Goal: Information Seeking & Learning: Compare options

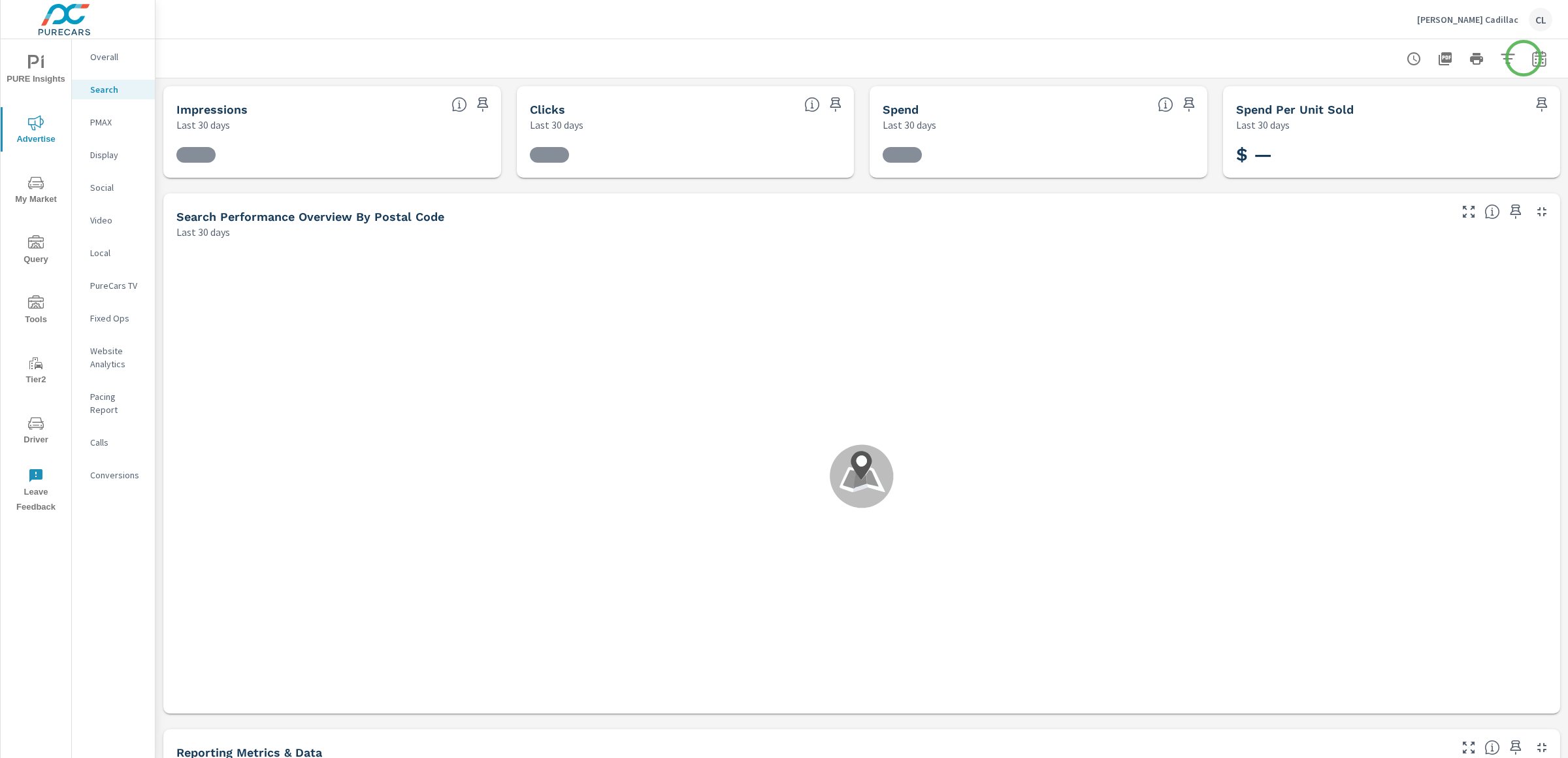
click at [1534, 58] on icon "button" at bounding box center [1538, 61] width 9 height 5
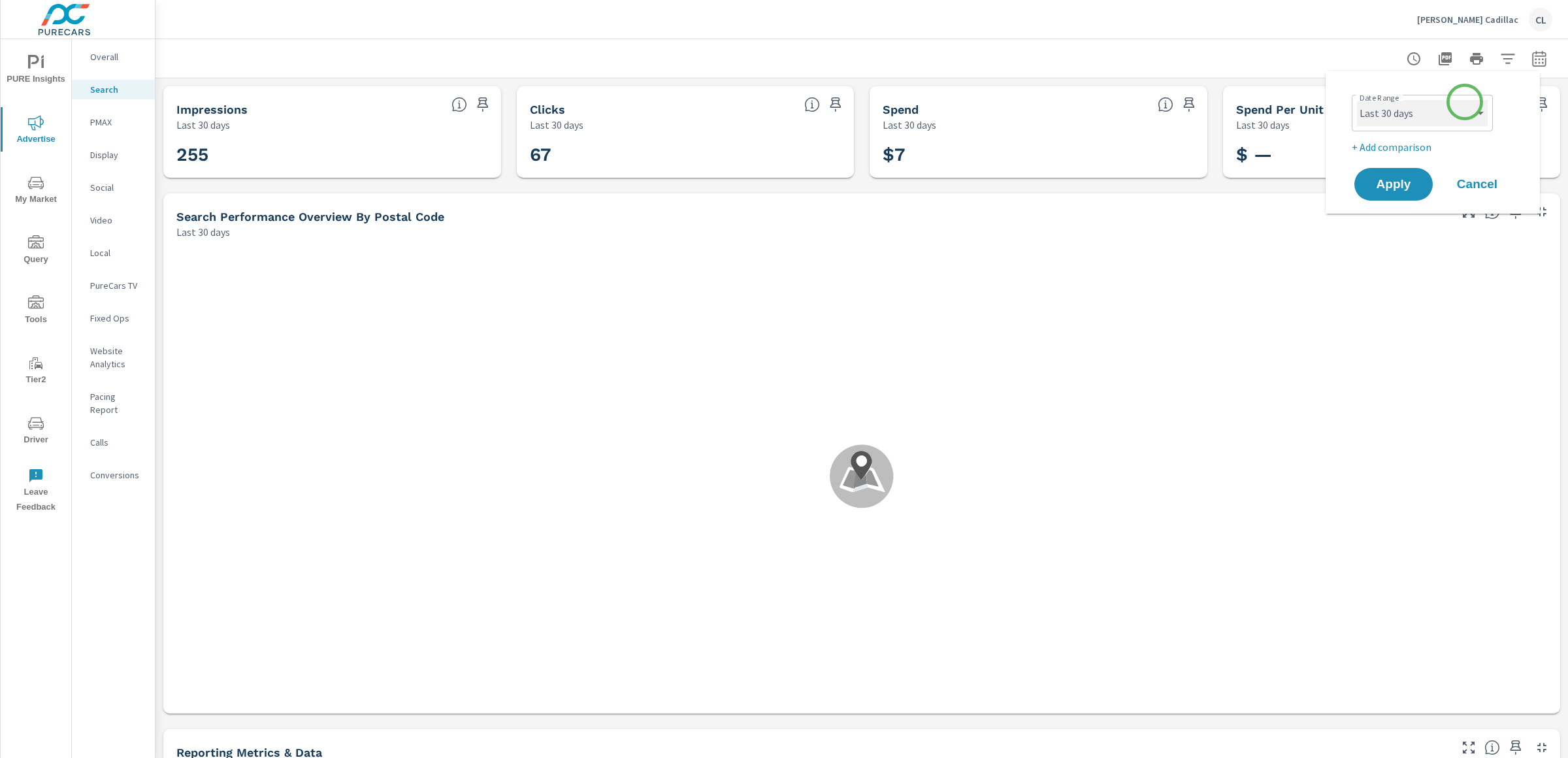
click at [1453, 107] on select "Custom [DATE] Last week Last 7 days Last 14 days Last 30 days Last 45 days Last…" at bounding box center [1422, 113] width 131 height 26
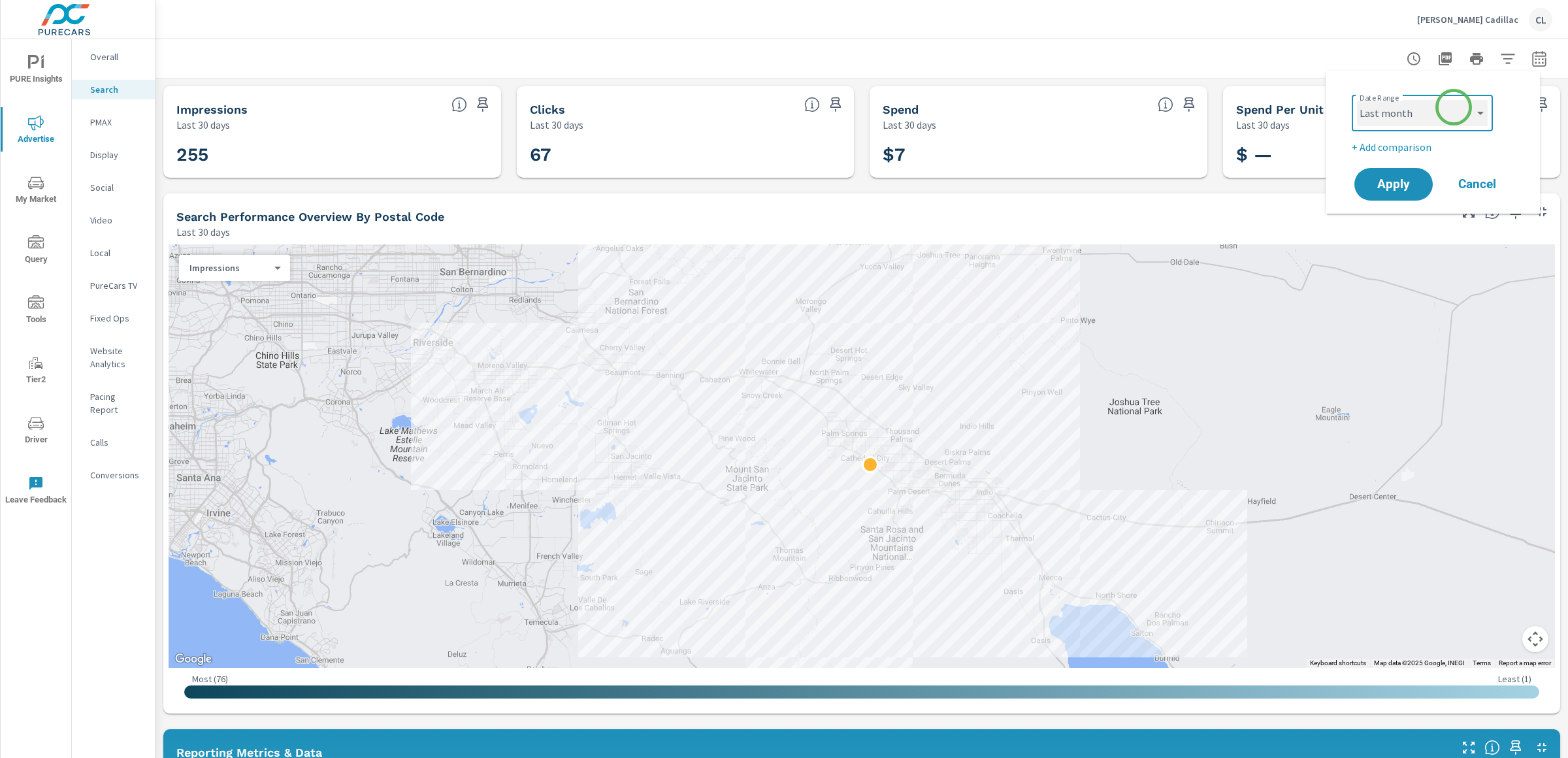
click at [1357, 100] on select "Custom [DATE] Last week Last 7 days Last 14 days Last 30 days Last 45 days Last…" at bounding box center [1422, 113] width 131 height 26
select select "Last month"
click at [1391, 148] on div "Date Range Custom [DATE] Last week Last 7 days Last 14 days Last 30 days Last 4…" at bounding box center [1432, 142] width 183 height 121
click at [1393, 149] on p "+ Add comparison" at bounding box center [1435, 147] width 167 height 16
select select "Previous period"
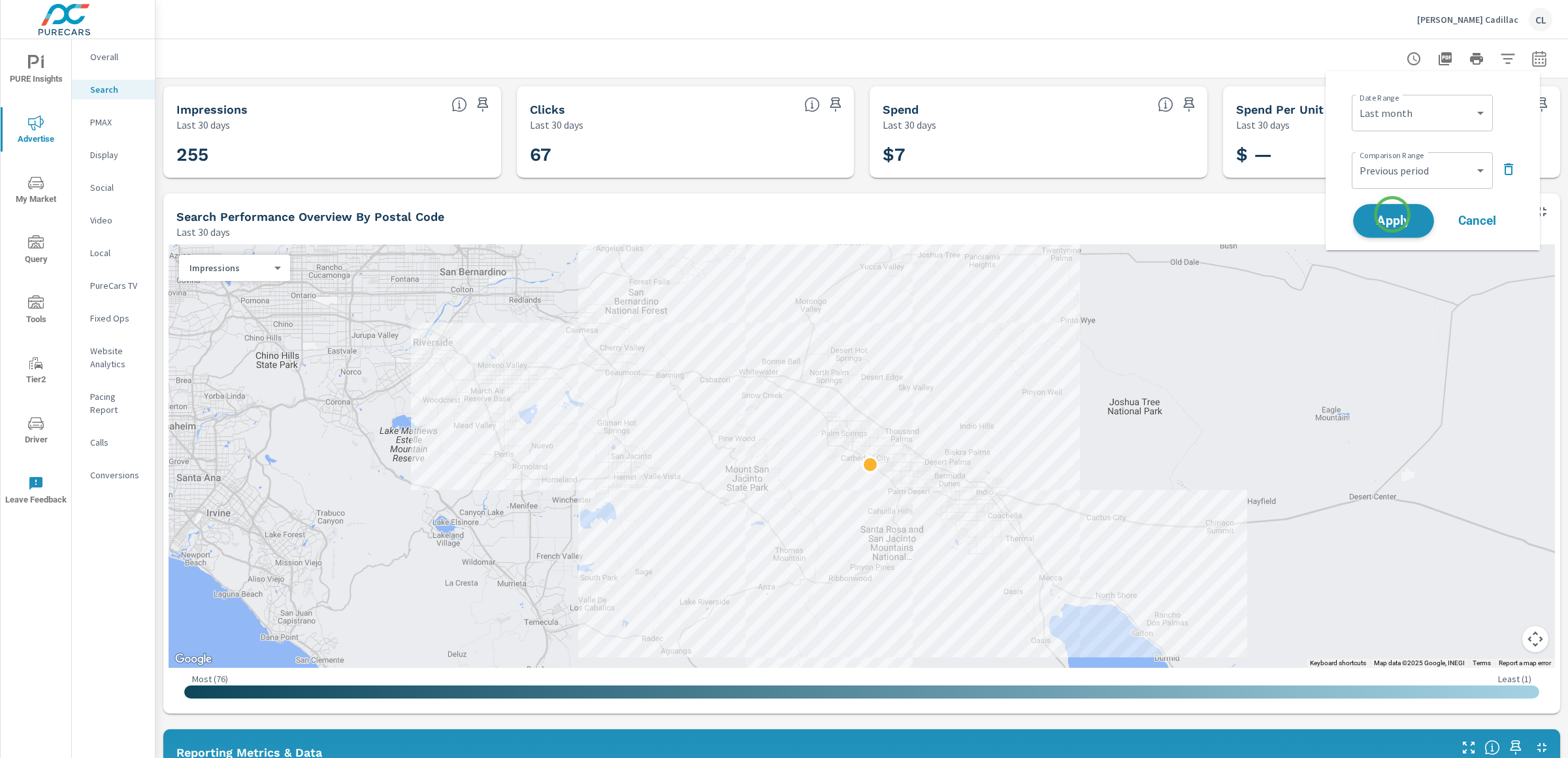
click at [1392, 215] on span "Apply" at bounding box center [1393, 221] width 53 height 13
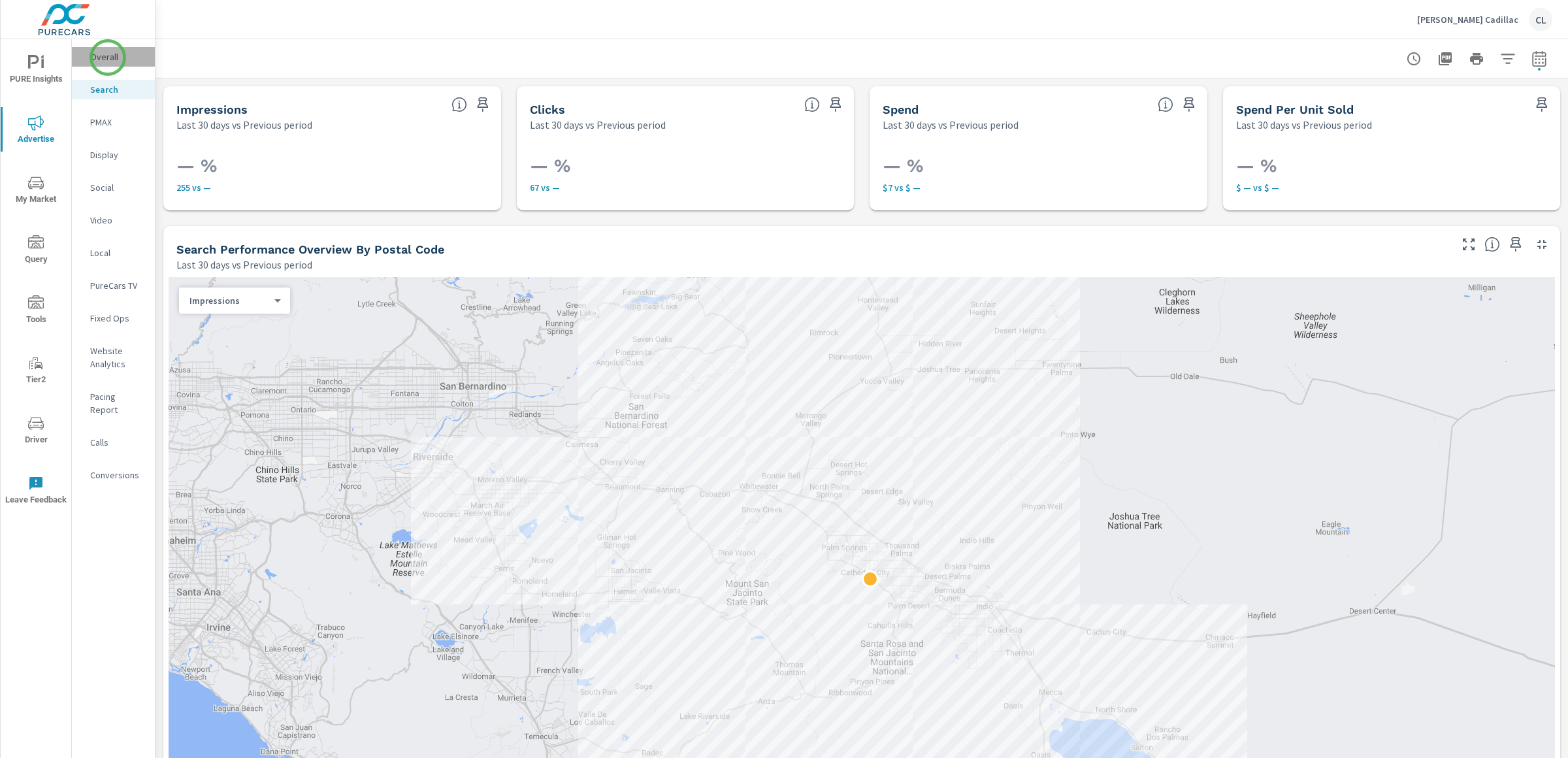
click at [107, 57] on p "Overall" at bounding box center [117, 57] width 54 height 13
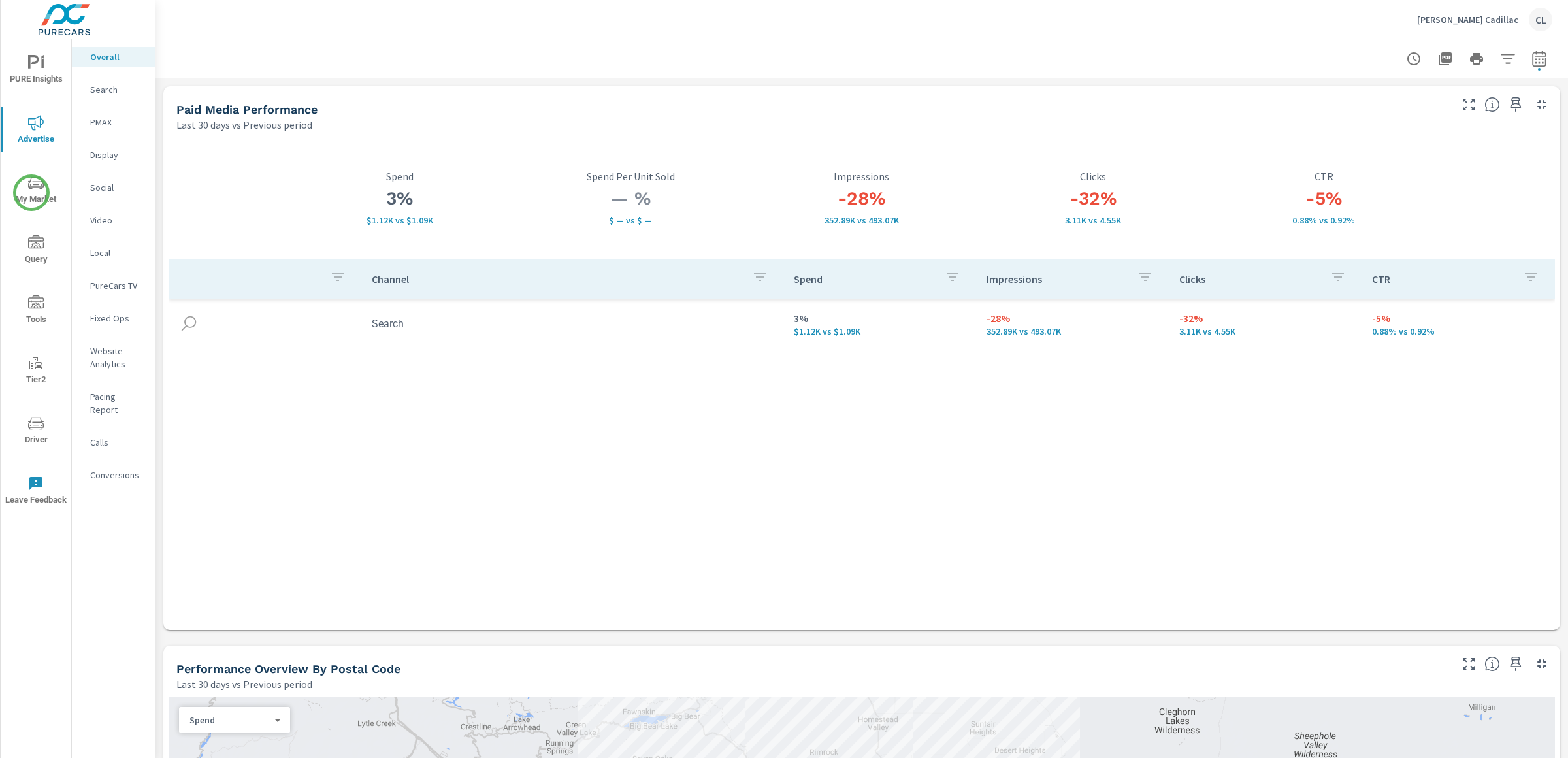
click at [32, 193] on span "My Market" at bounding box center [36, 191] width 63 height 32
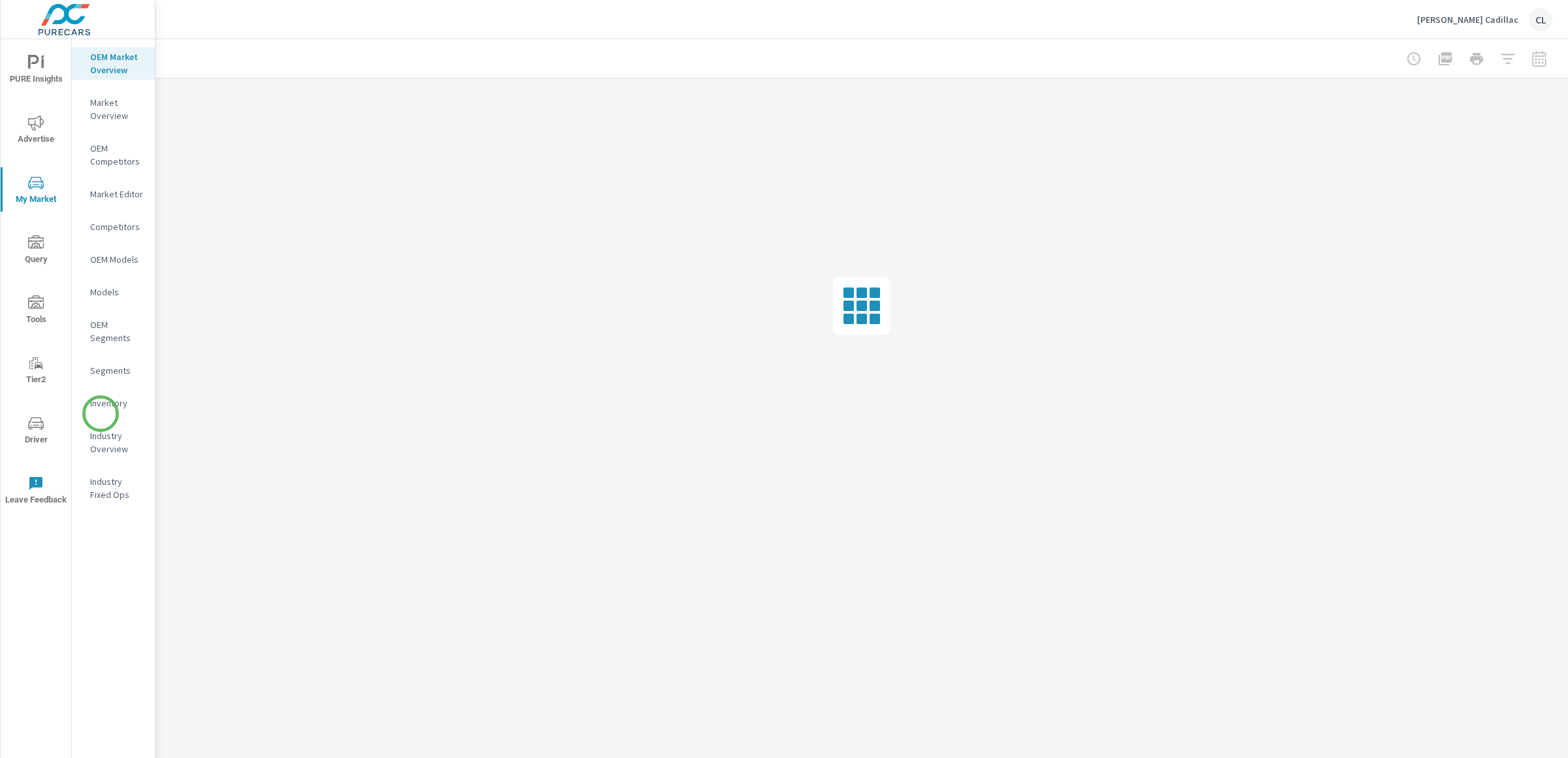
click at [104, 409] on div "Inventory" at bounding box center [113, 403] width 83 height 20
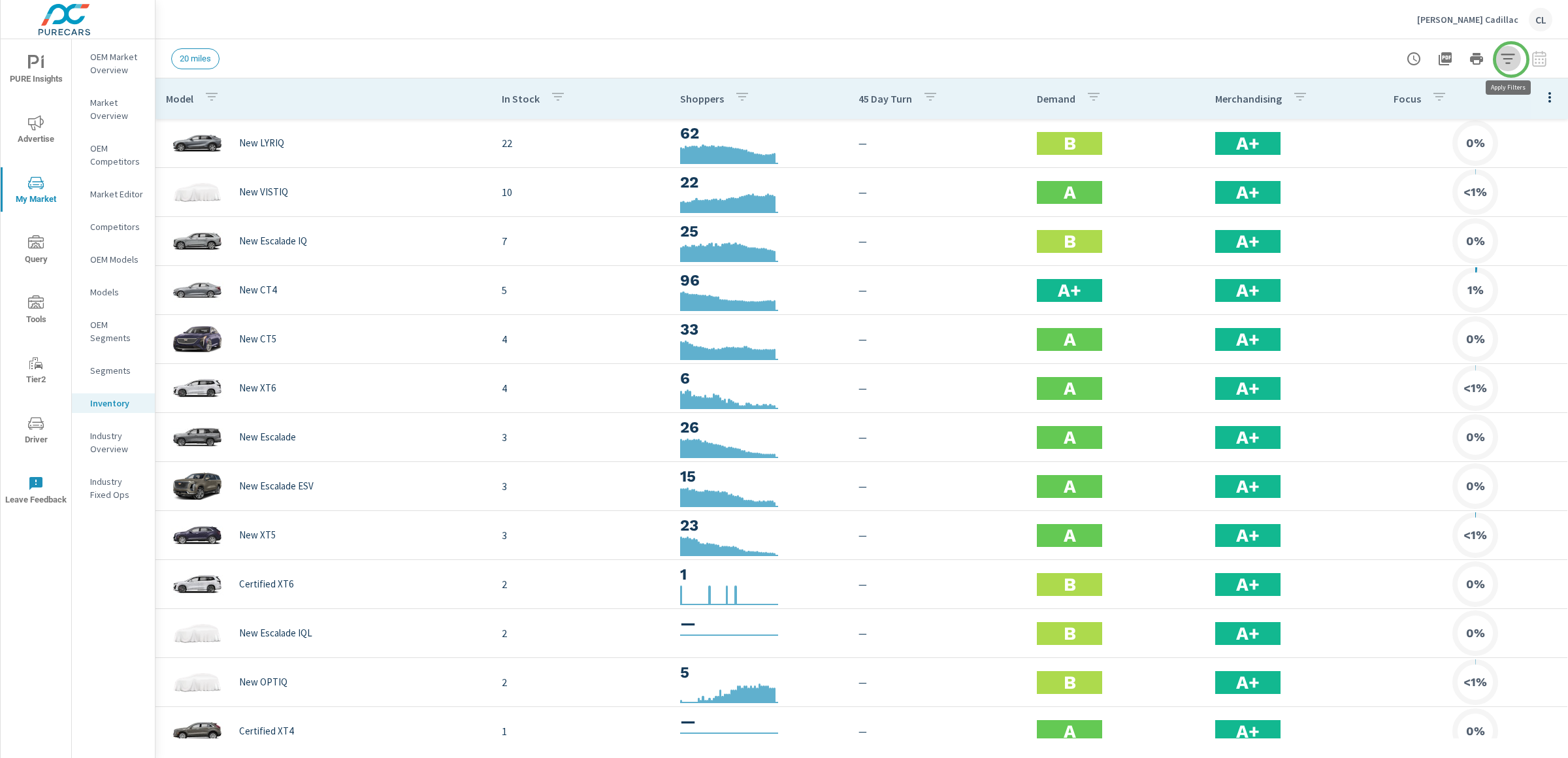
click at [1511, 59] on icon "button" at bounding box center [1508, 59] width 16 height 16
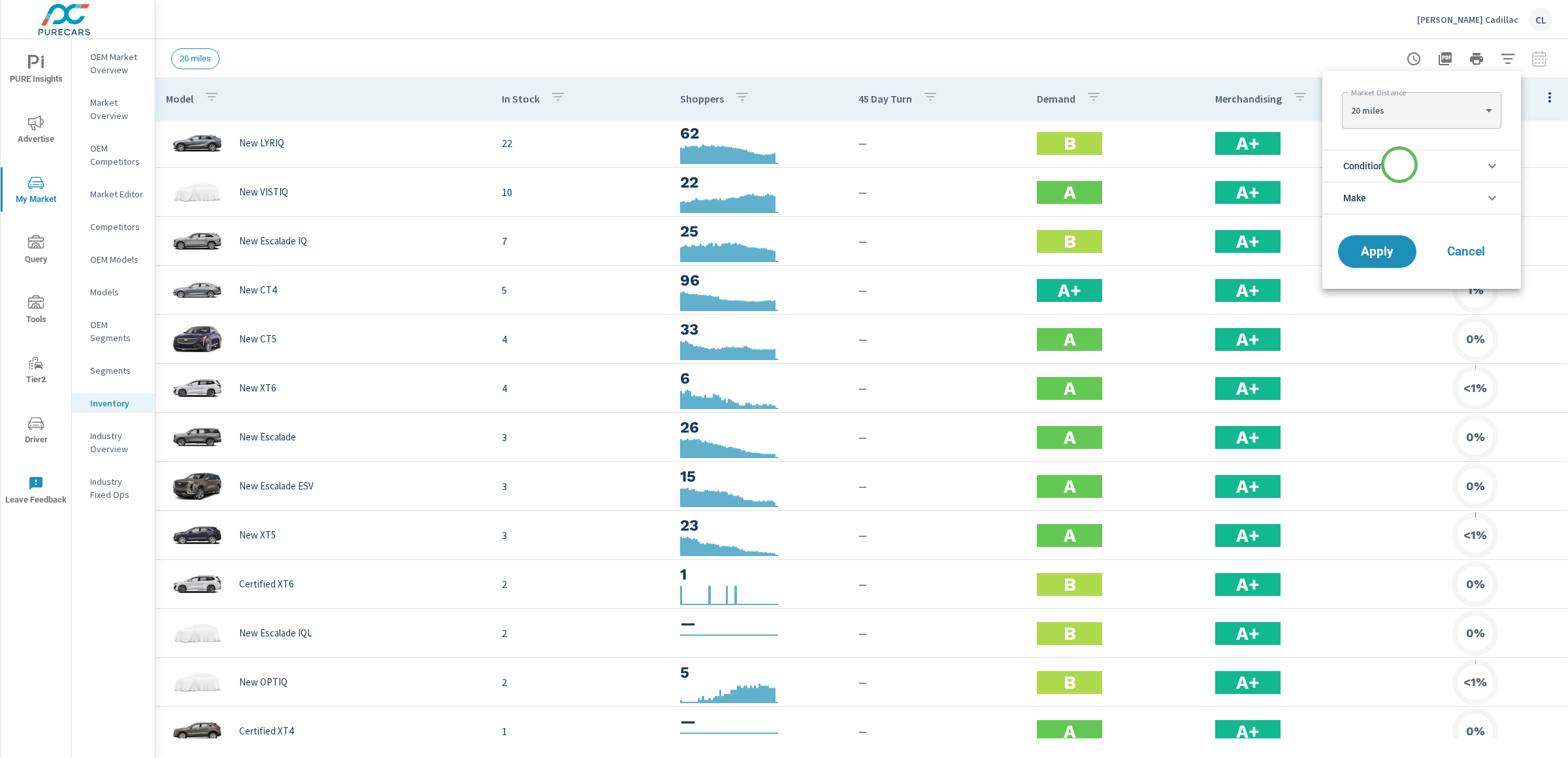
click at [1399, 165] on li "Condition" at bounding box center [1421, 166] width 198 height 32
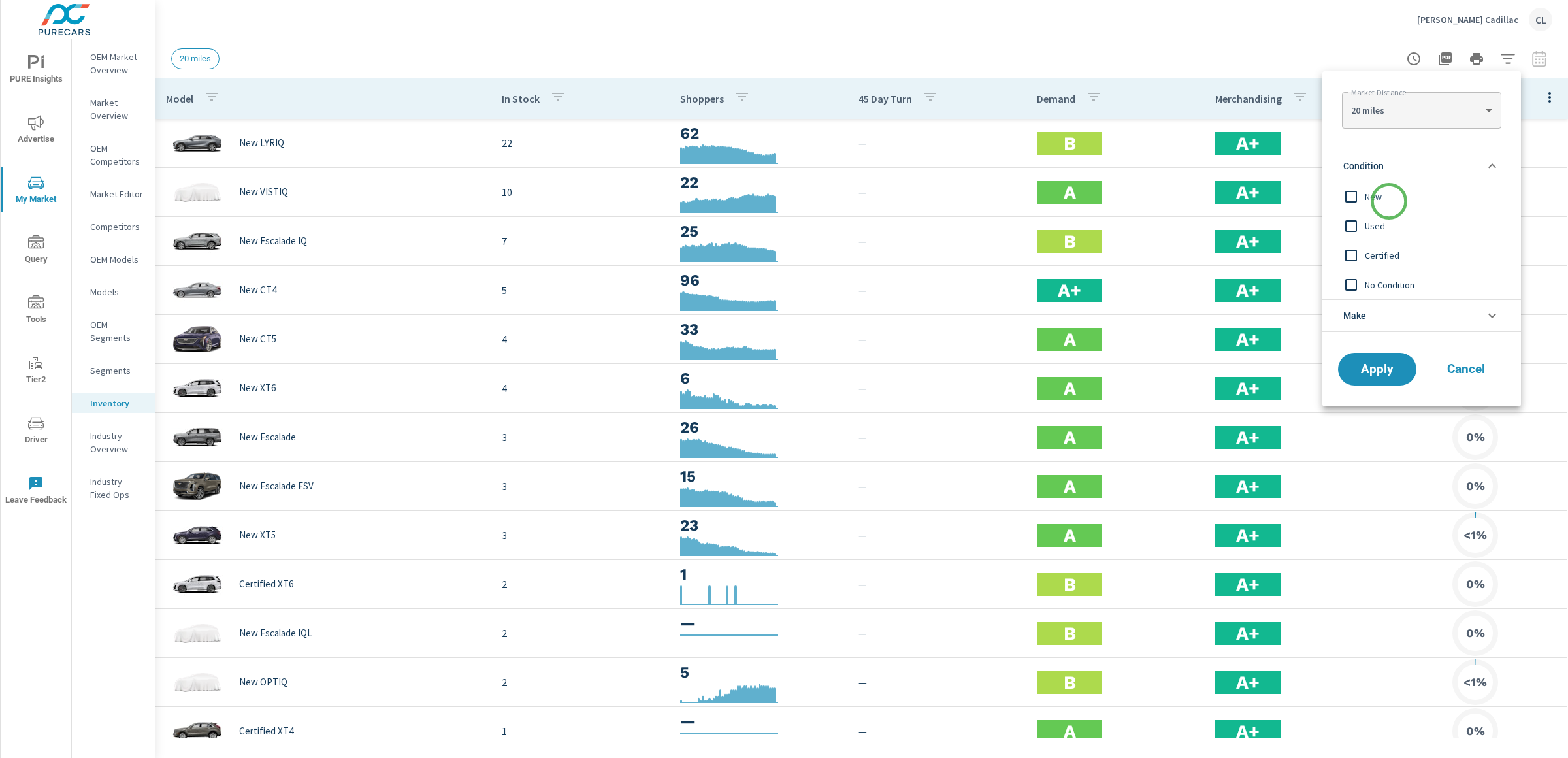
click at [1387, 199] on span "New" at bounding box center [1436, 197] width 143 height 16
click at [1386, 315] on li "Make" at bounding box center [1421, 316] width 198 height 33
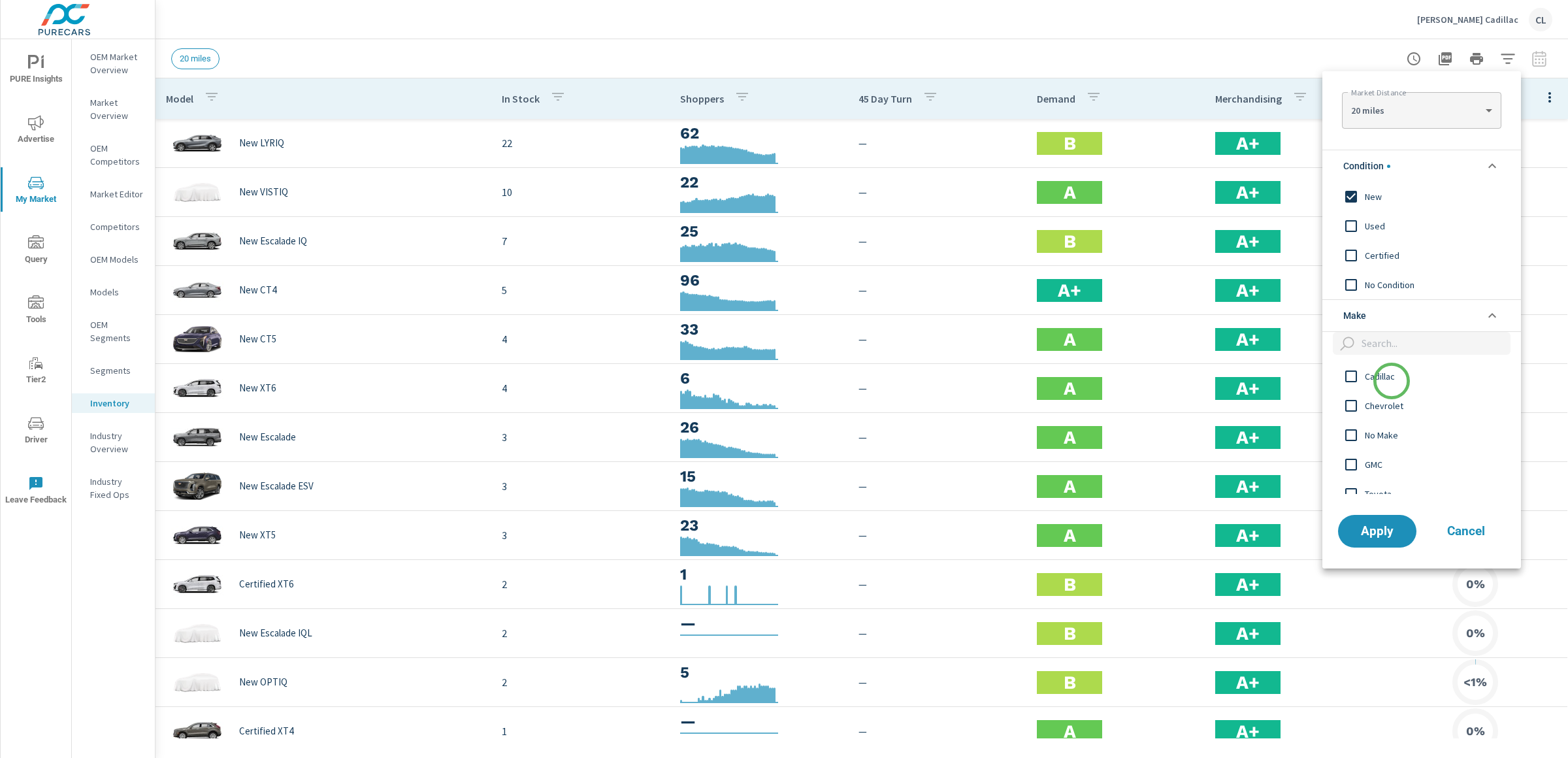
click at [1387, 371] on span "Cadillac" at bounding box center [1436, 377] width 143 height 16
click at [1388, 530] on span "Apply" at bounding box center [1377, 531] width 53 height 13
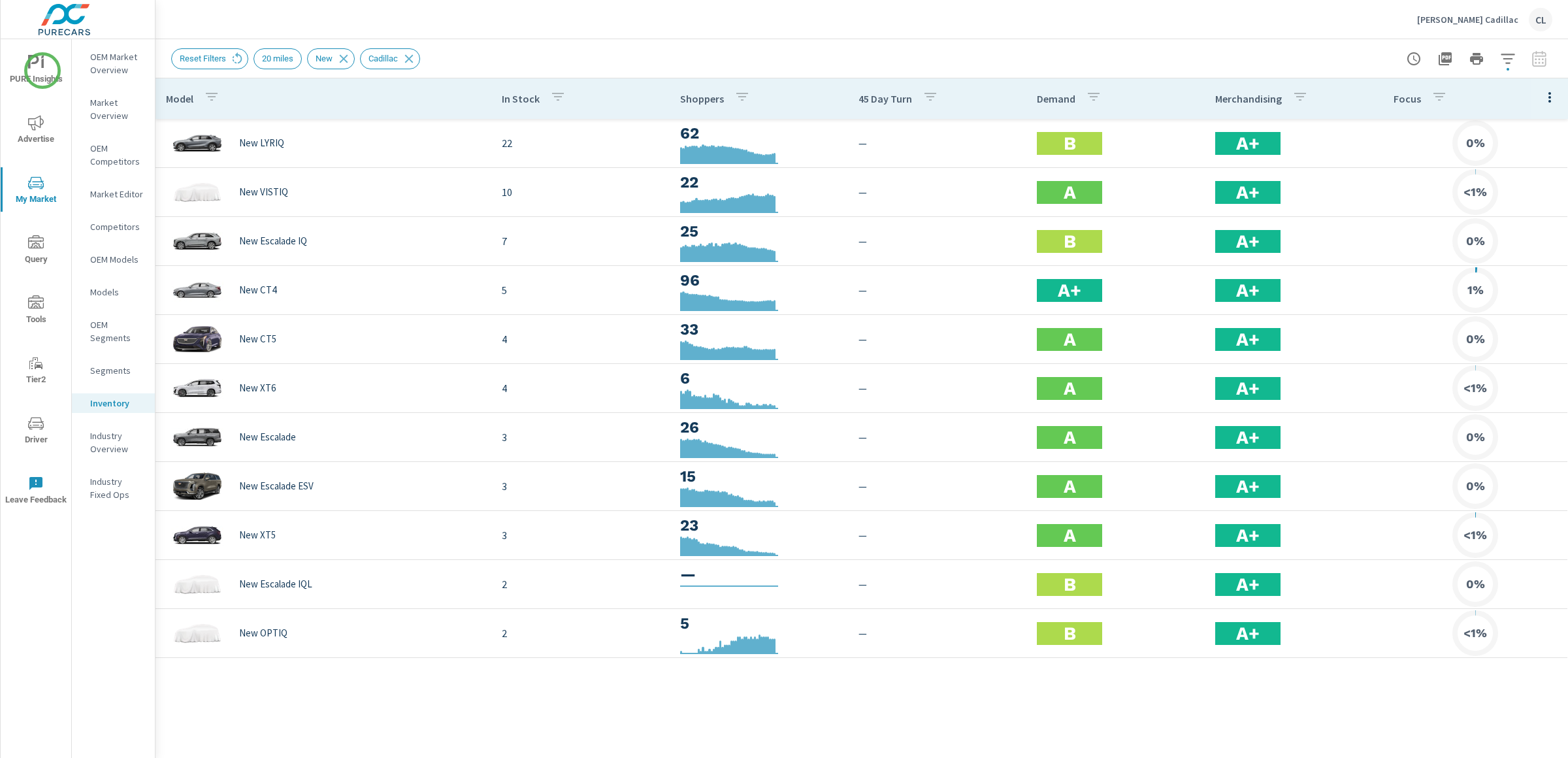
click at [42, 71] on span "PURE Insights" at bounding box center [36, 71] width 63 height 32
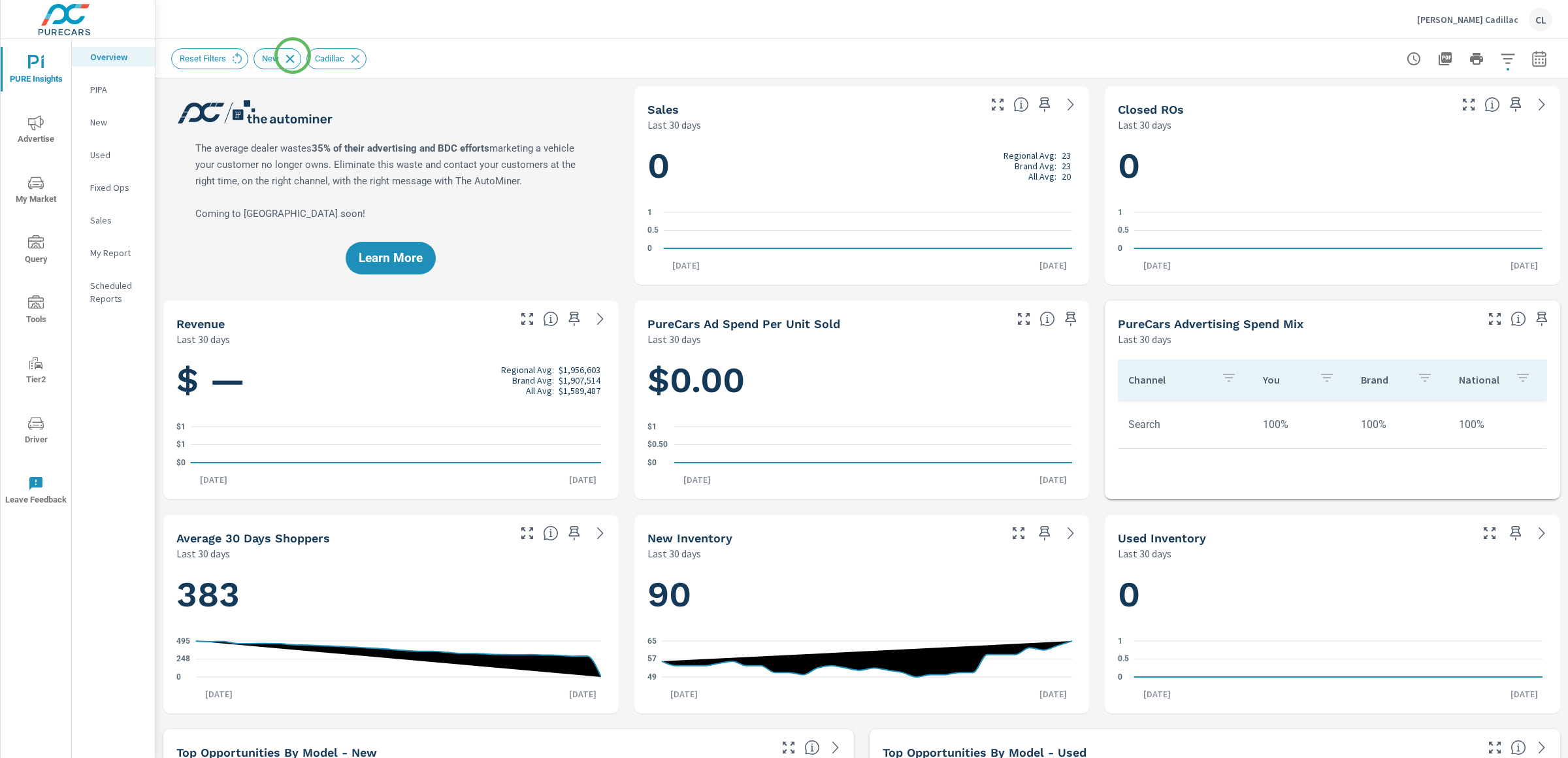
click at [293, 56] on icon at bounding box center [290, 59] width 15 height 15
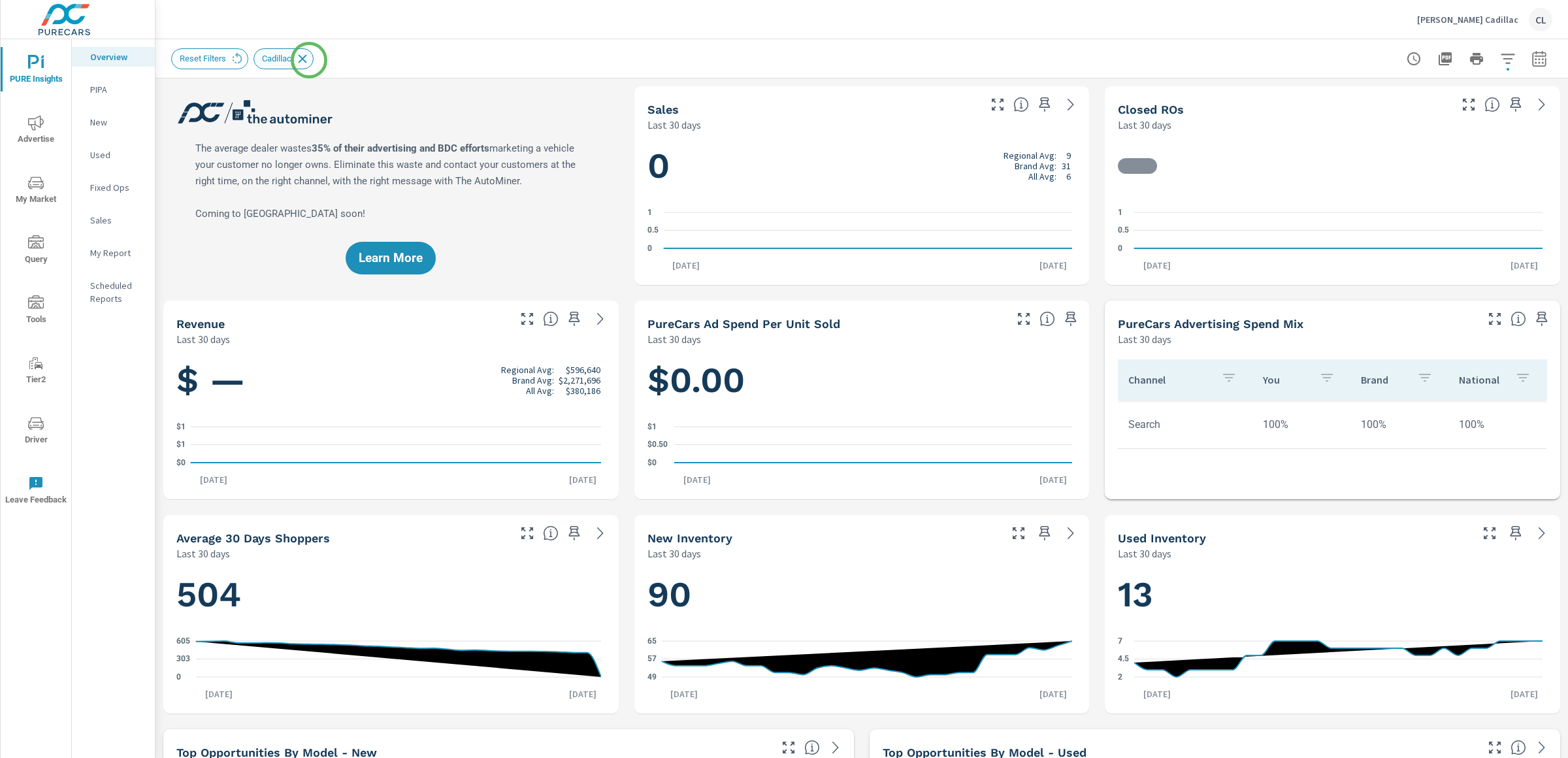
click at [307, 60] on icon at bounding box center [303, 58] width 9 height 9
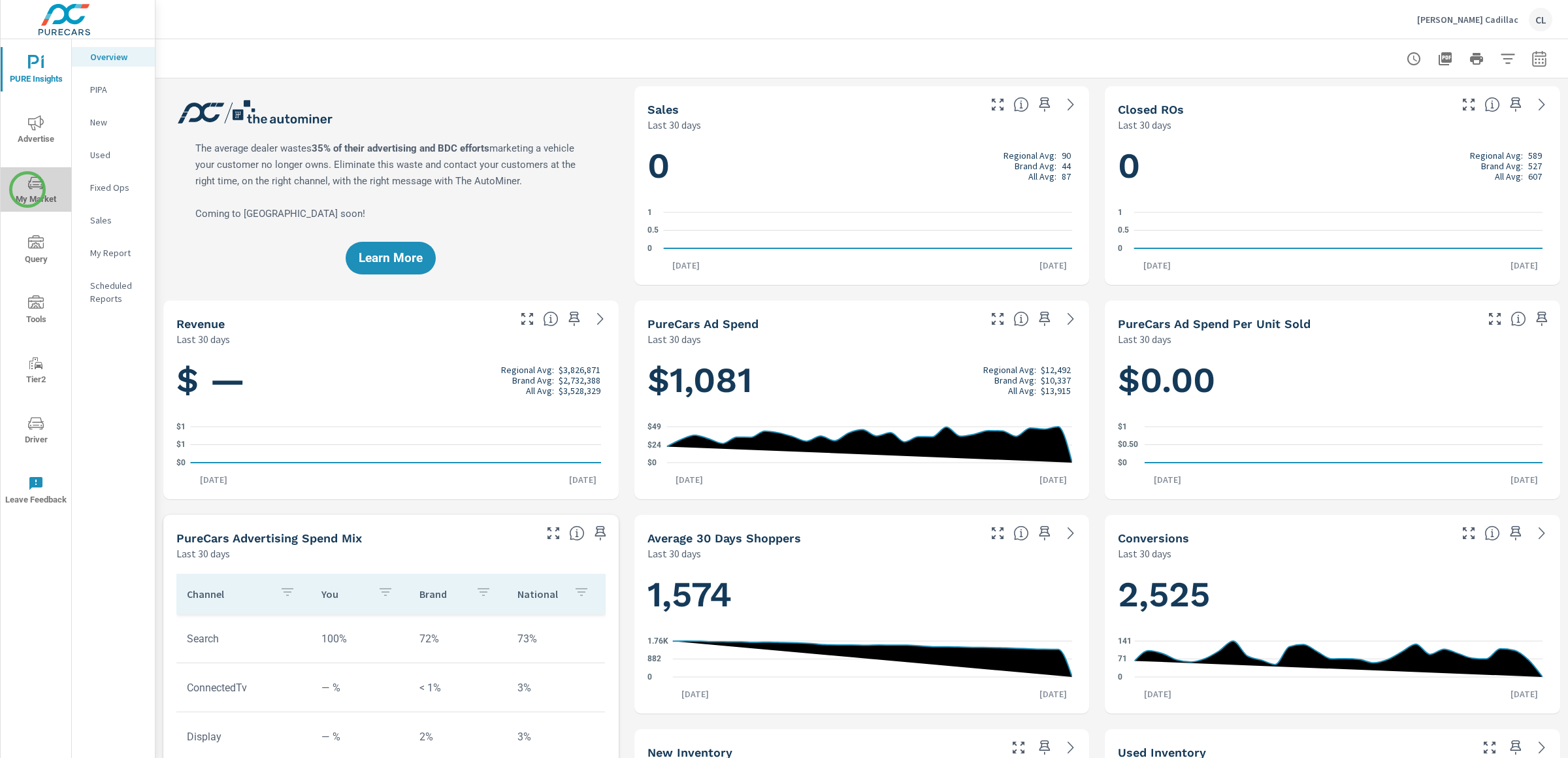
click at [28, 189] on icon "nav menu" at bounding box center [36, 183] width 16 height 16
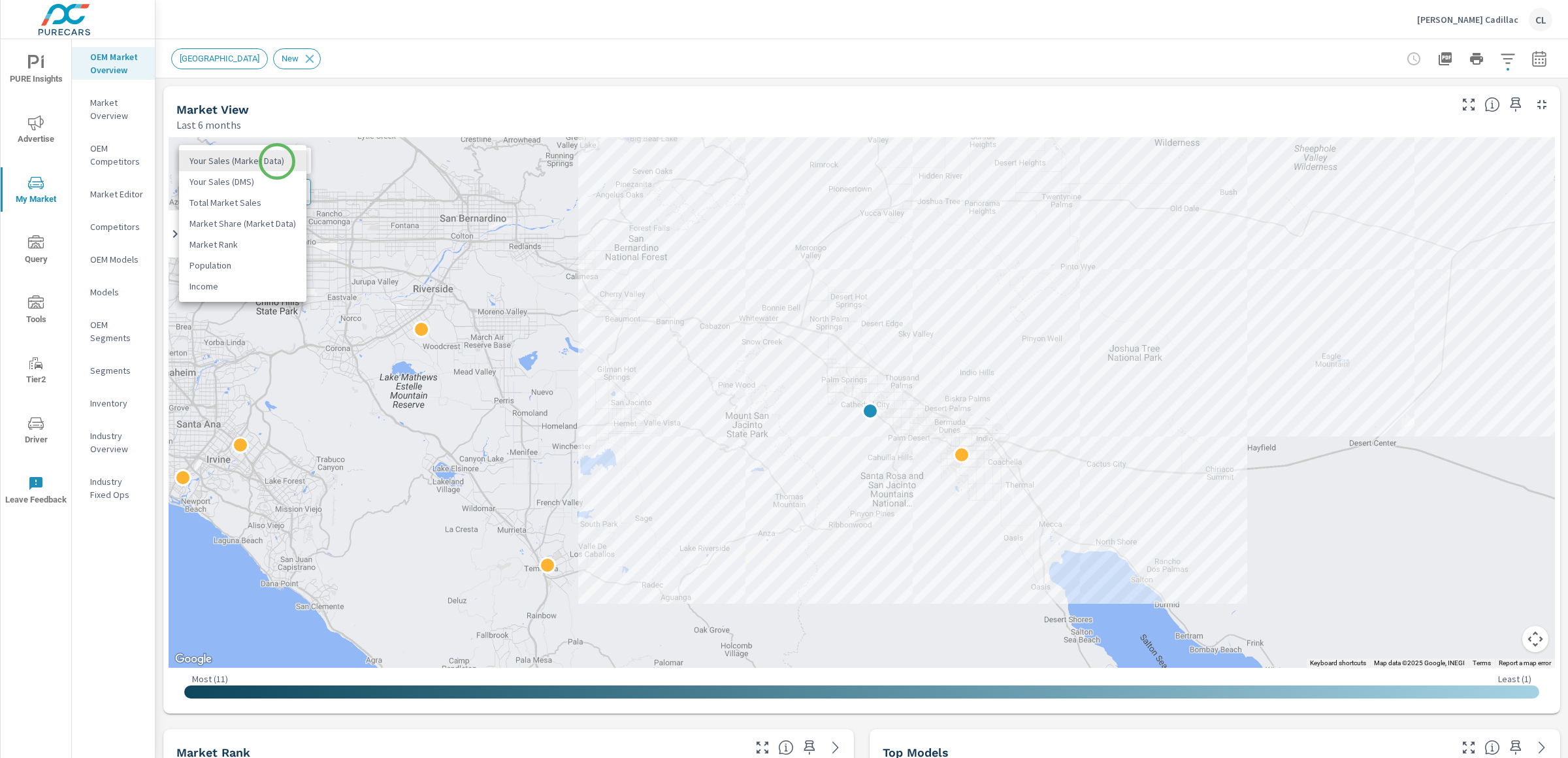
click at [277, 162] on body "PURE Insights Advertise My Market Query Tools Tier2 Driver Leave Feedback OEM M…" at bounding box center [784, 379] width 1568 height 758
click at [262, 204] on li "Total Market Sales" at bounding box center [242, 203] width 127 height 21
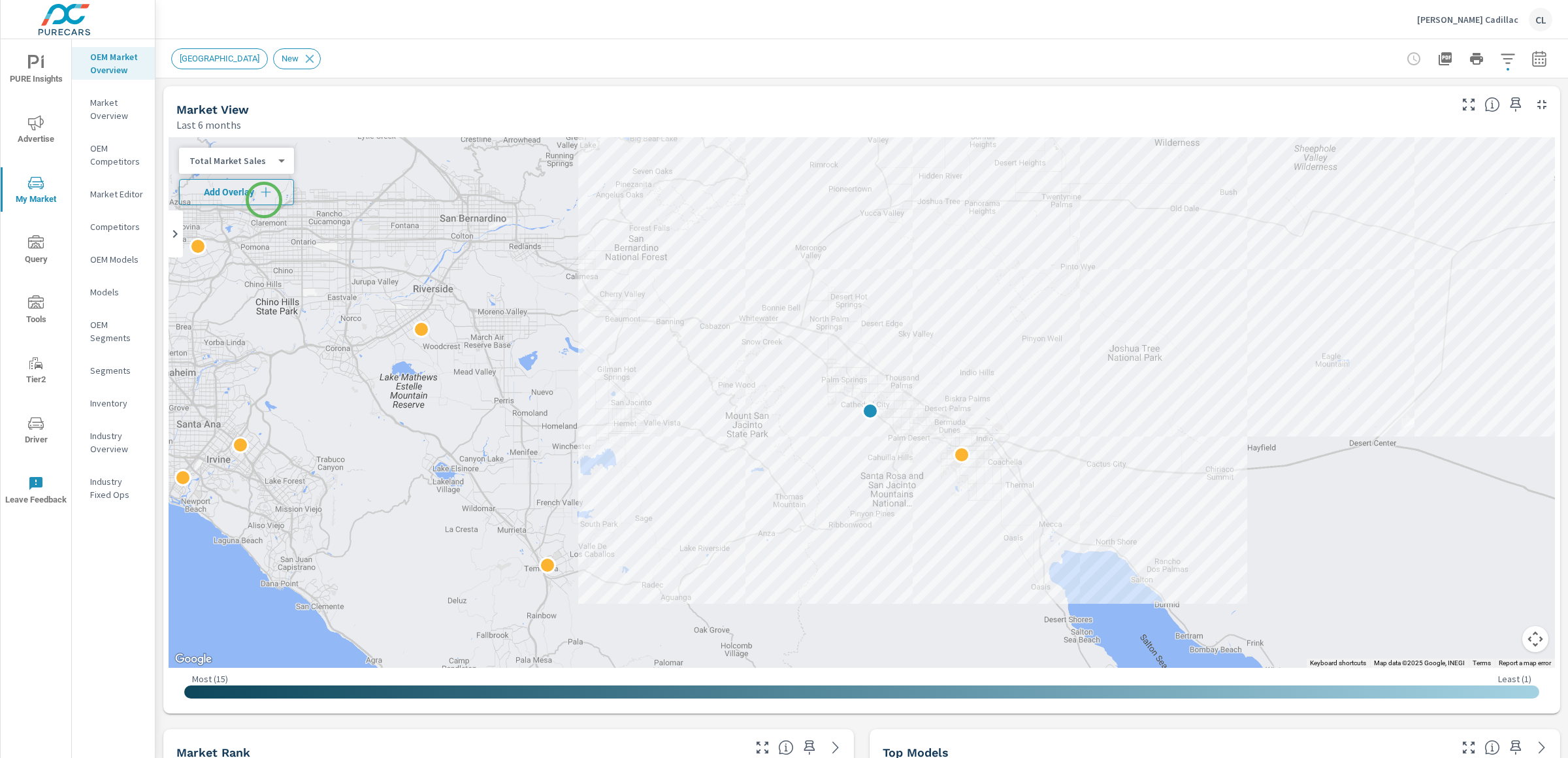
click at [264, 200] on button "Add Overlay" at bounding box center [236, 192] width 115 height 26
click at [1500, 61] on icon "button" at bounding box center [1508, 59] width 16 height 16
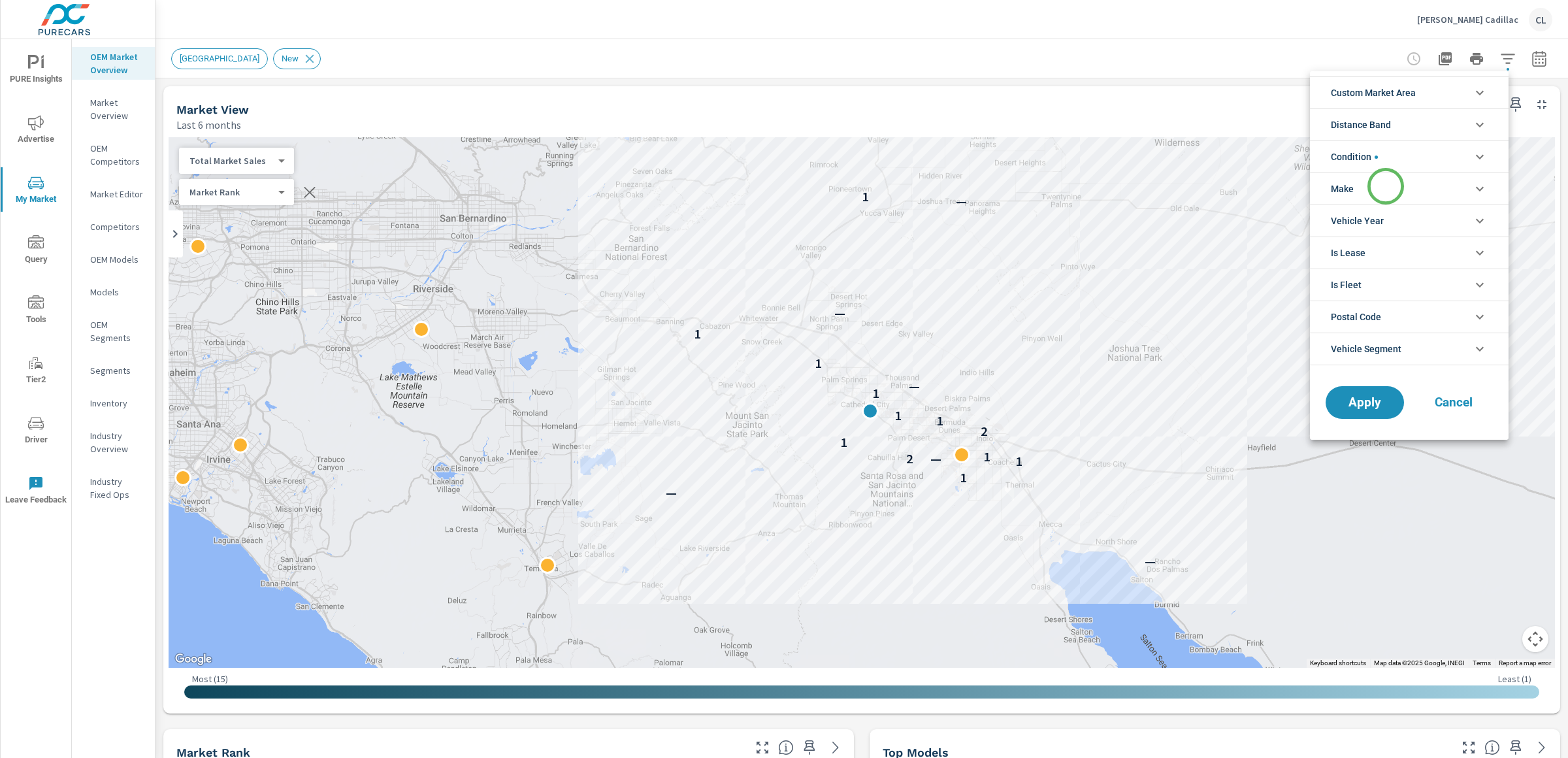
click at [1385, 186] on li "Make" at bounding box center [1408, 189] width 198 height 32
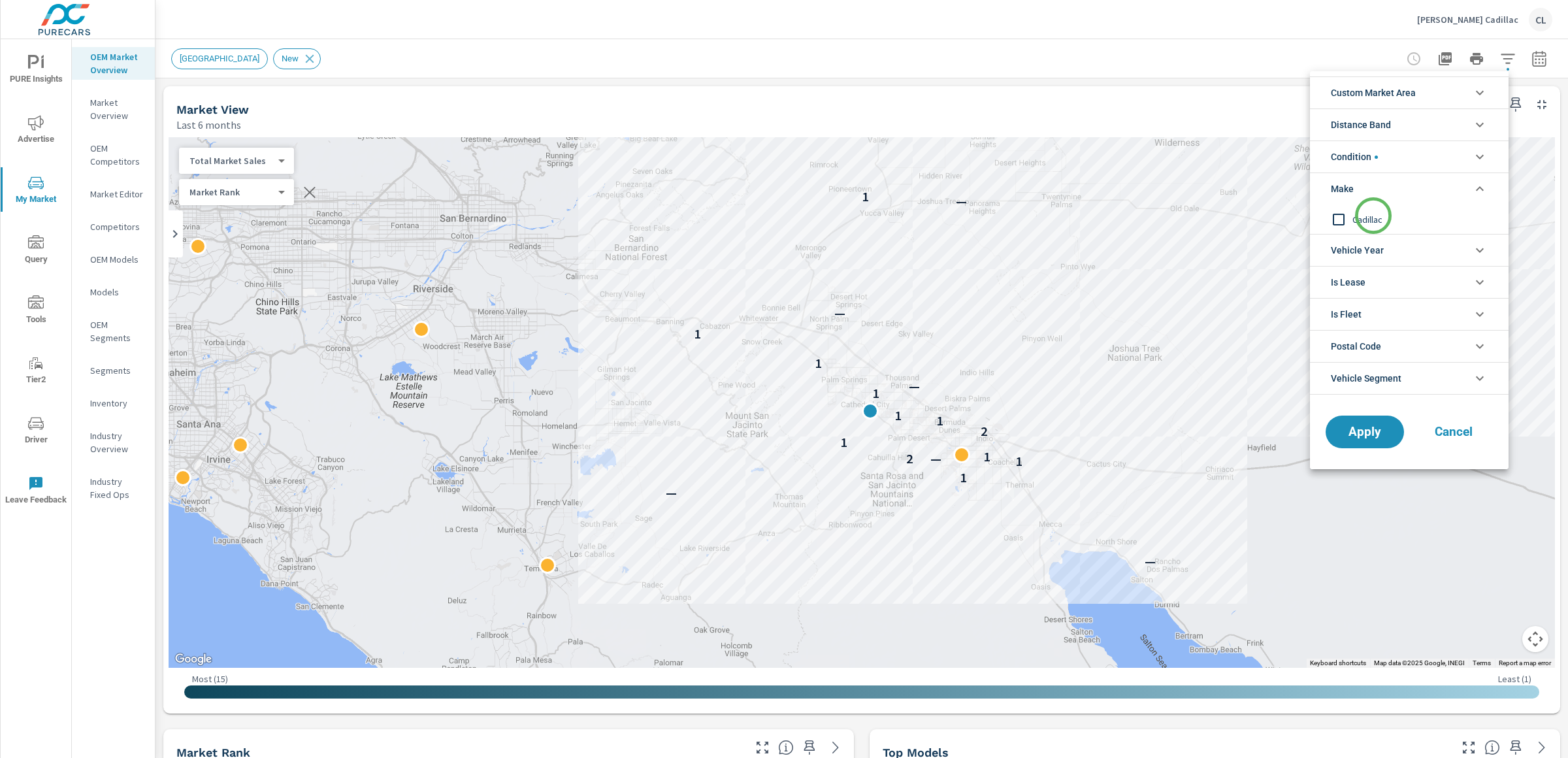
click at [1373, 217] on span "Cadillac" at bounding box center [1424, 220] width 143 height 16
click at [1370, 447] on button "Apply" at bounding box center [1364, 432] width 81 height 34
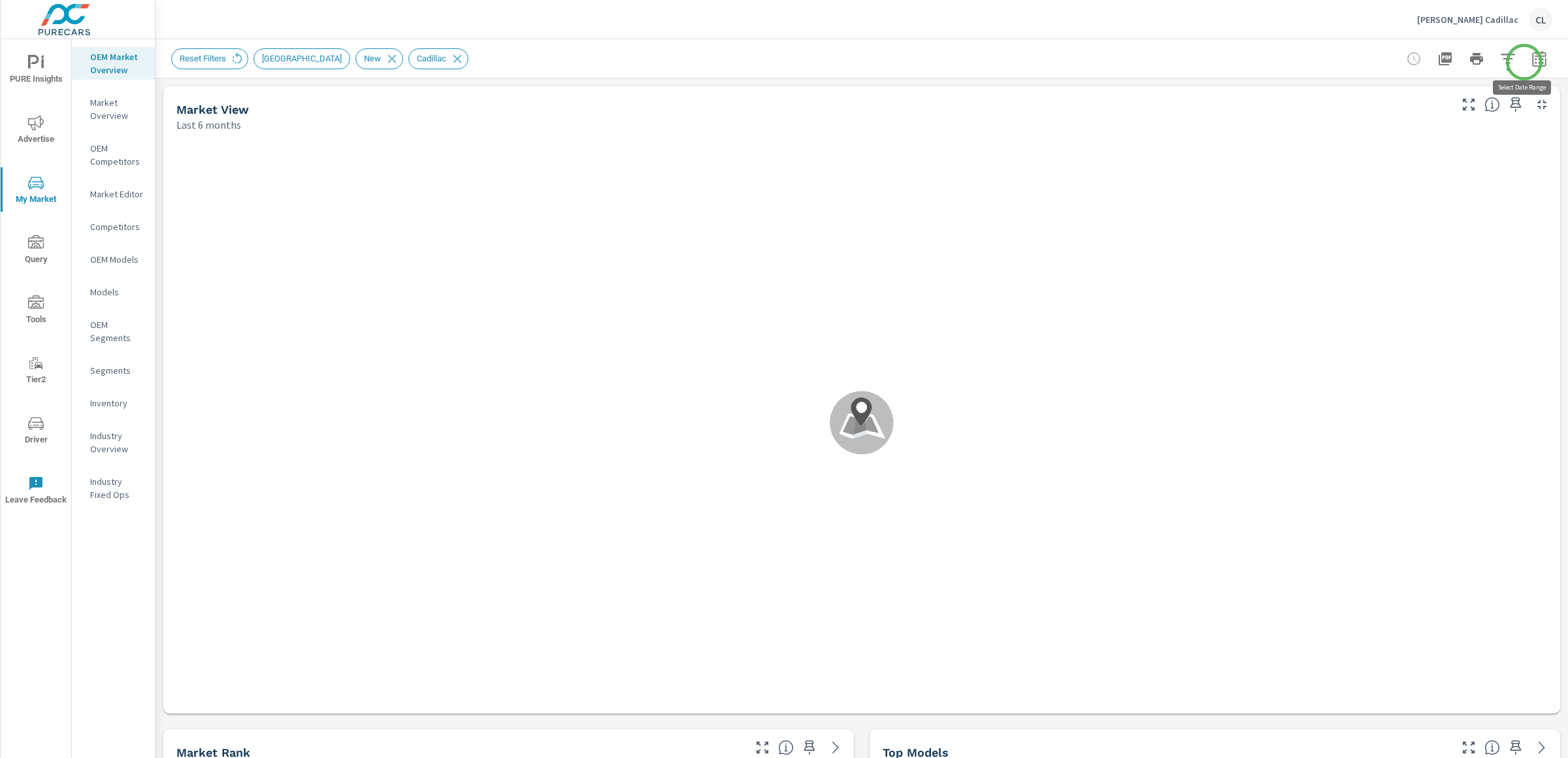
click at [1531, 61] on icon "button" at bounding box center [1539, 59] width 16 height 16
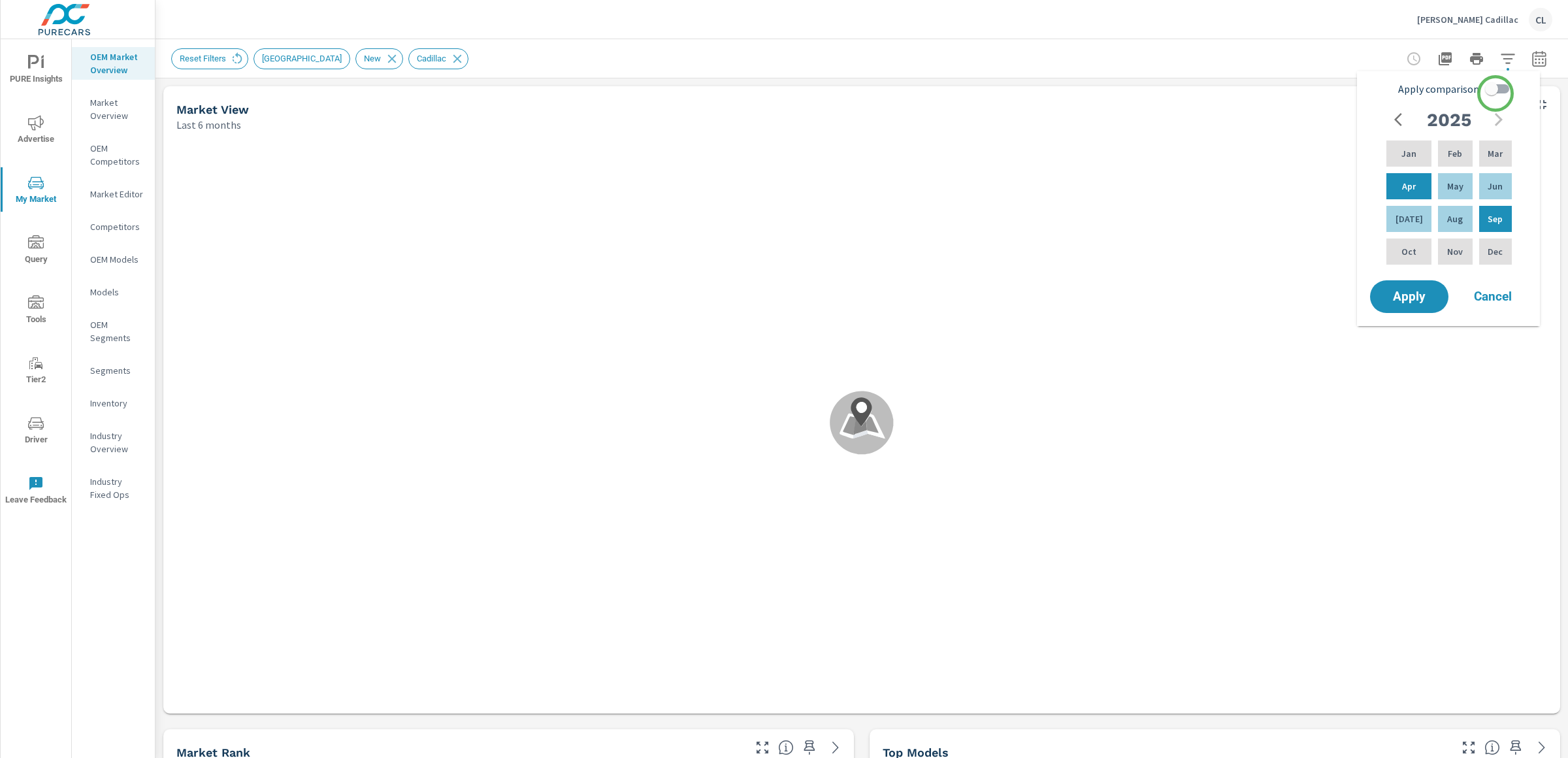
click at [1495, 92] on input "Apply comparison" at bounding box center [1491, 89] width 75 height 25
checkbox input "true"
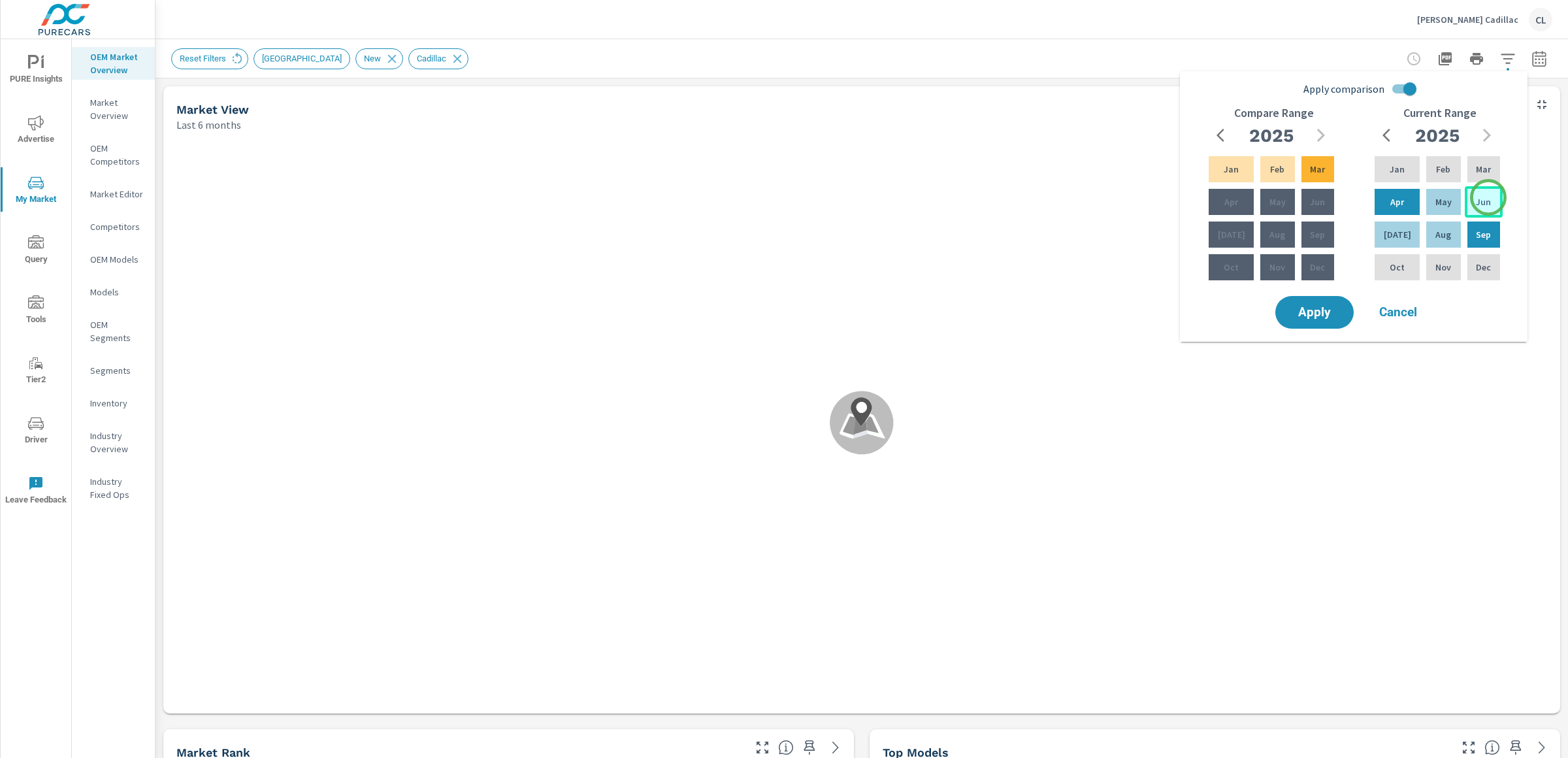
click at [1488, 198] on p "Jun" at bounding box center [1483, 202] width 15 height 13
click at [1444, 237] on p "Aug" at bounding box center [1443, 235] width 16 height 13
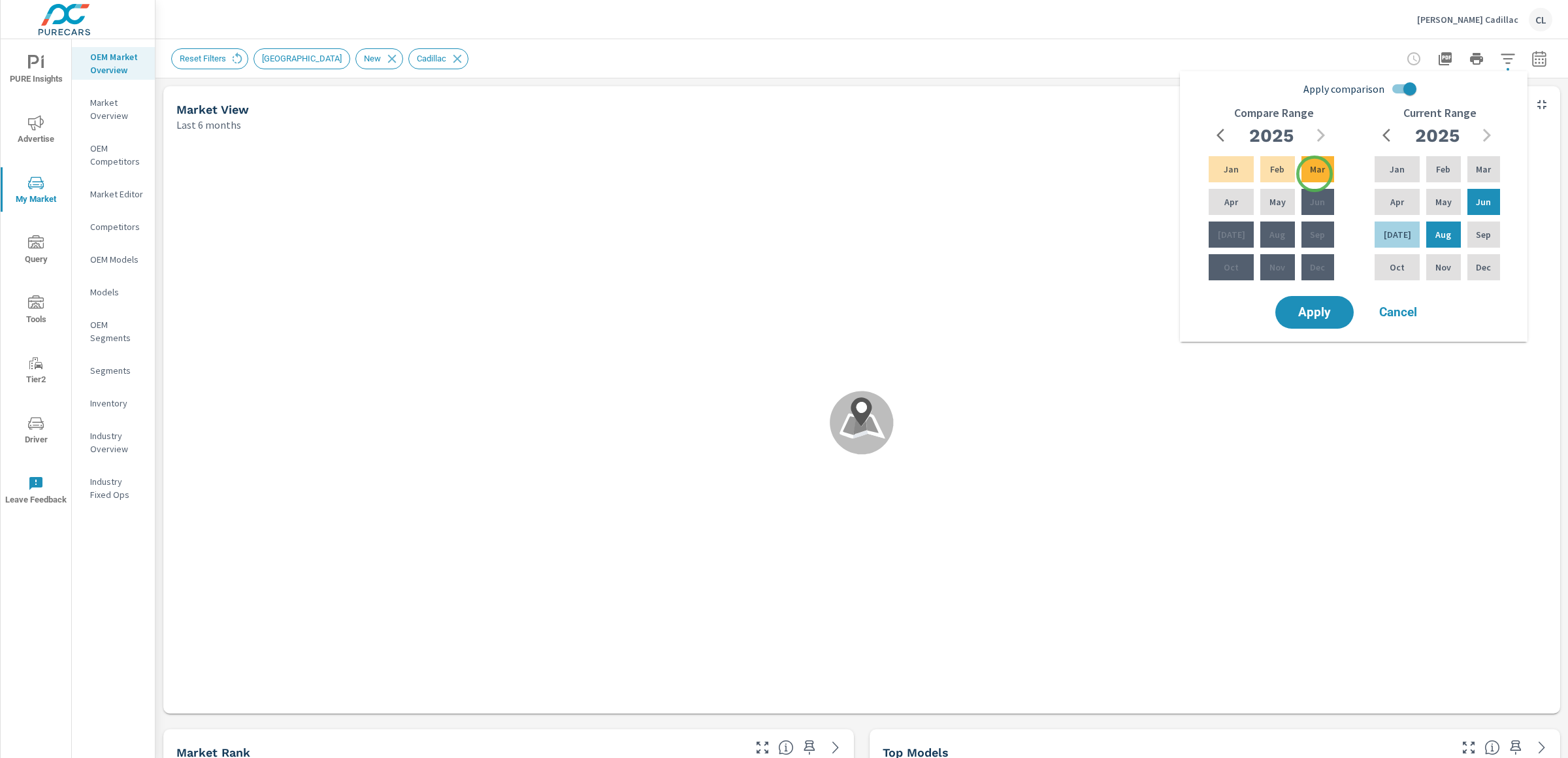
drag, startPoint x: 1313, startPoint y: 172, endPoint x: 1296, endPoint y: 191, distance: 25.5
click at [1313, 172] on p "Mar" at bounding box center [1317, 170] width 15 height 13
click at [1277, 206] on p "May" at bounding box center [1277, 202] width 16 height 13
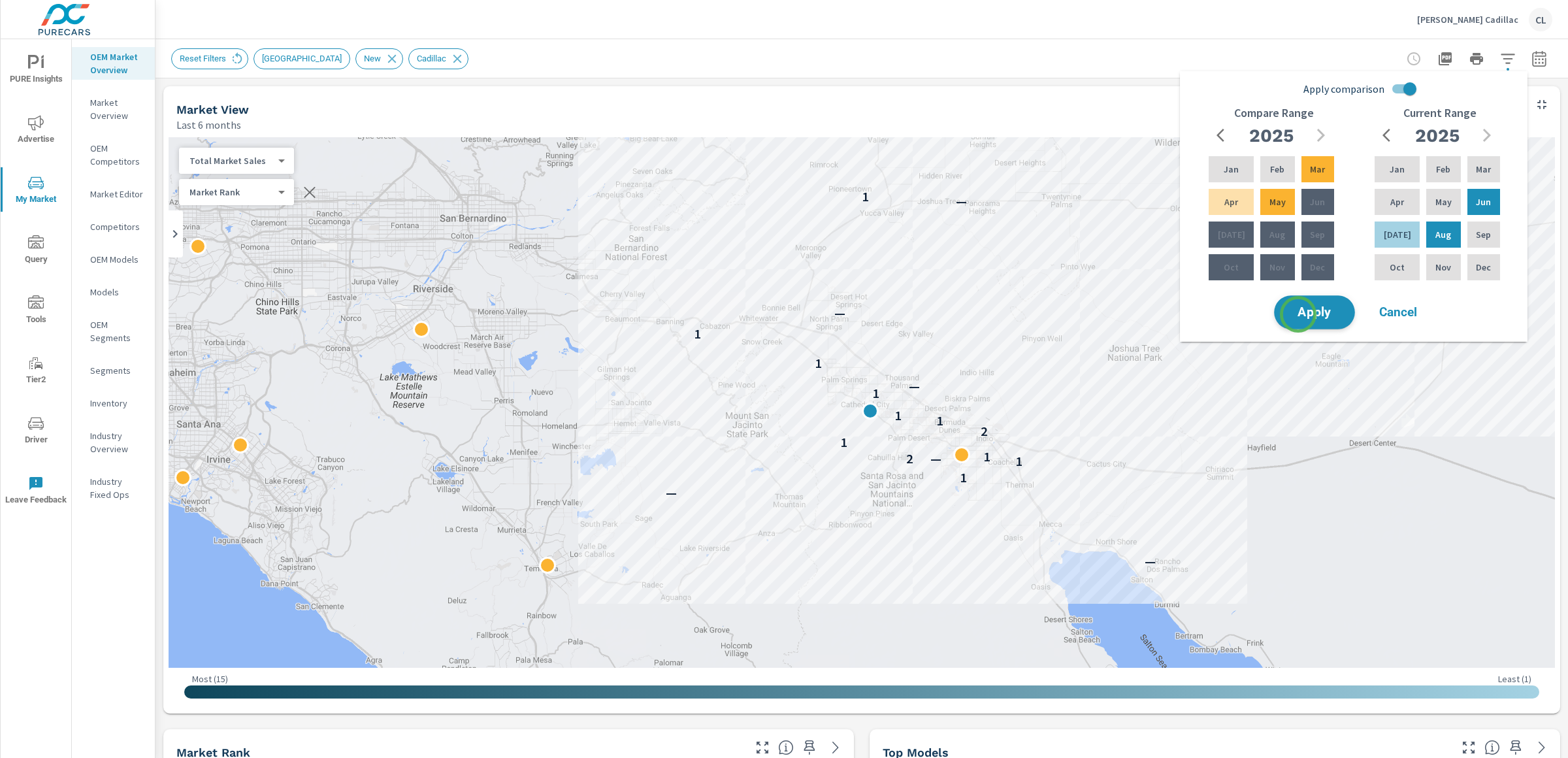
click at [1298, 315] on span "Apply" at bounding box center [1314, 313] width 53 height 13
